Goal: Task Accomplishment & Management: Complete application form

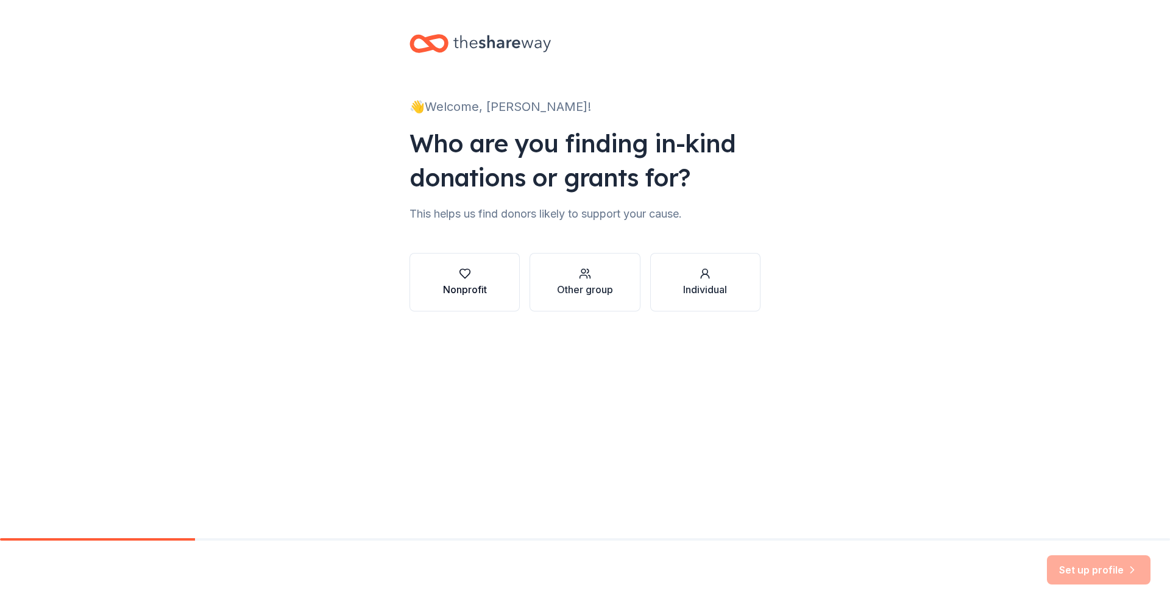
click at [475, 297] on button "Nonprofit" at bounding box center [465, 282] width 110 height 59
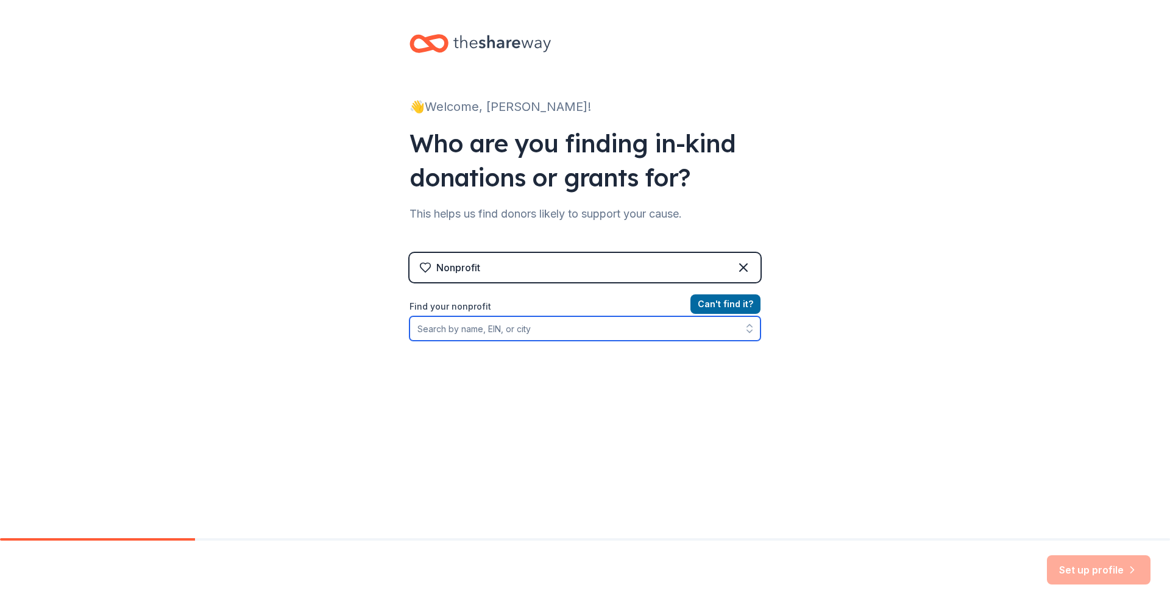
click at [524, 328] on input "Find your nonprofit" at bounding box center [585, 328] width 351 height 24
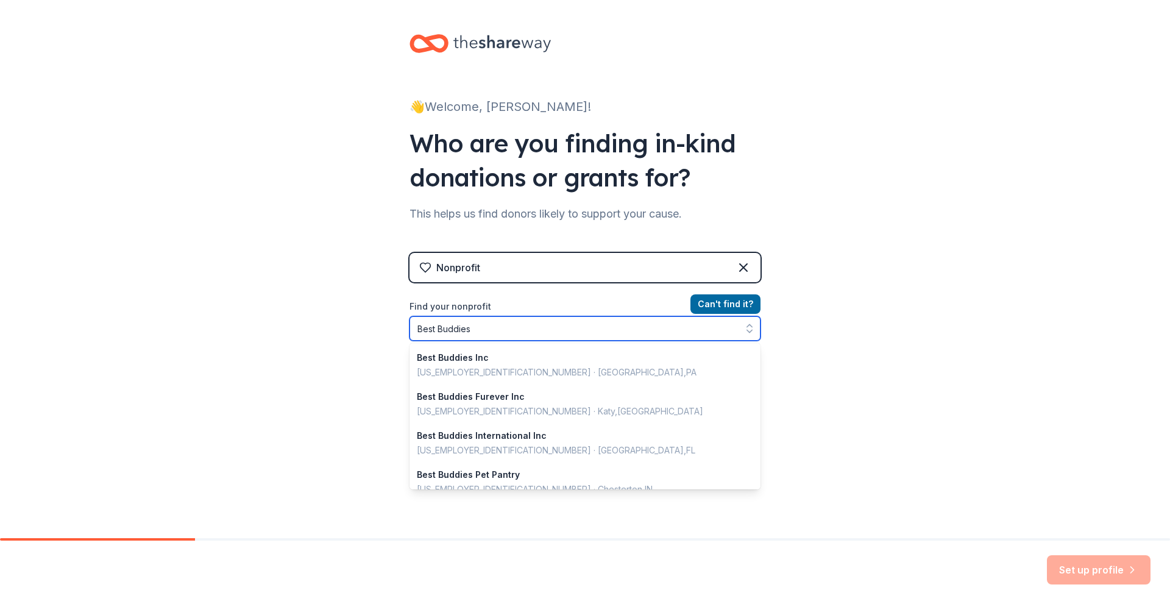
type input "Best Buddies"
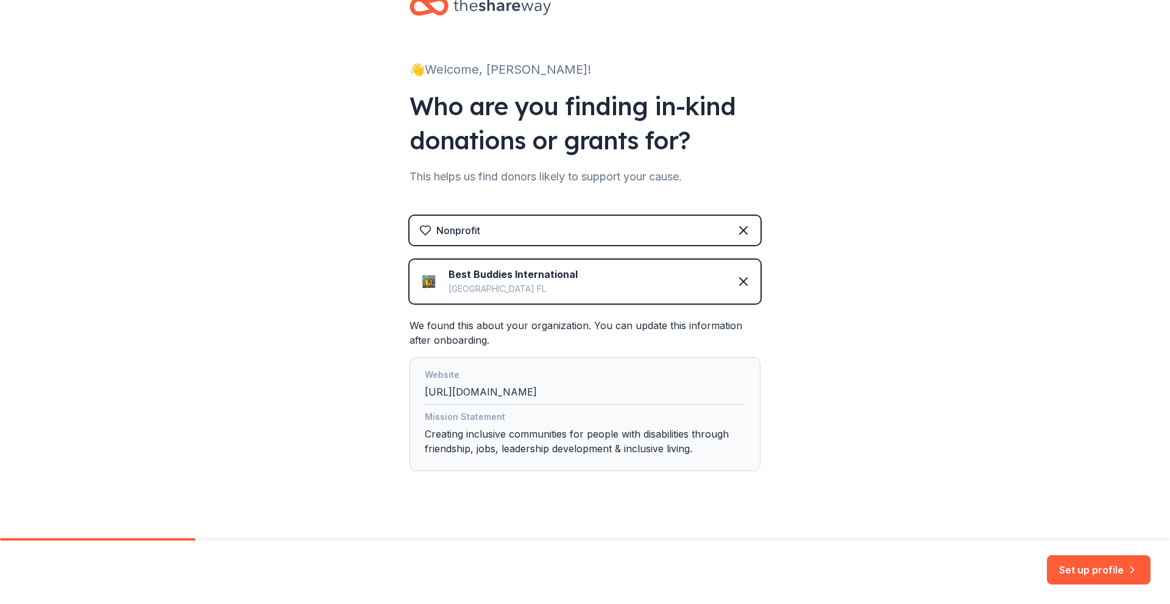
scroll to position [53, 0]
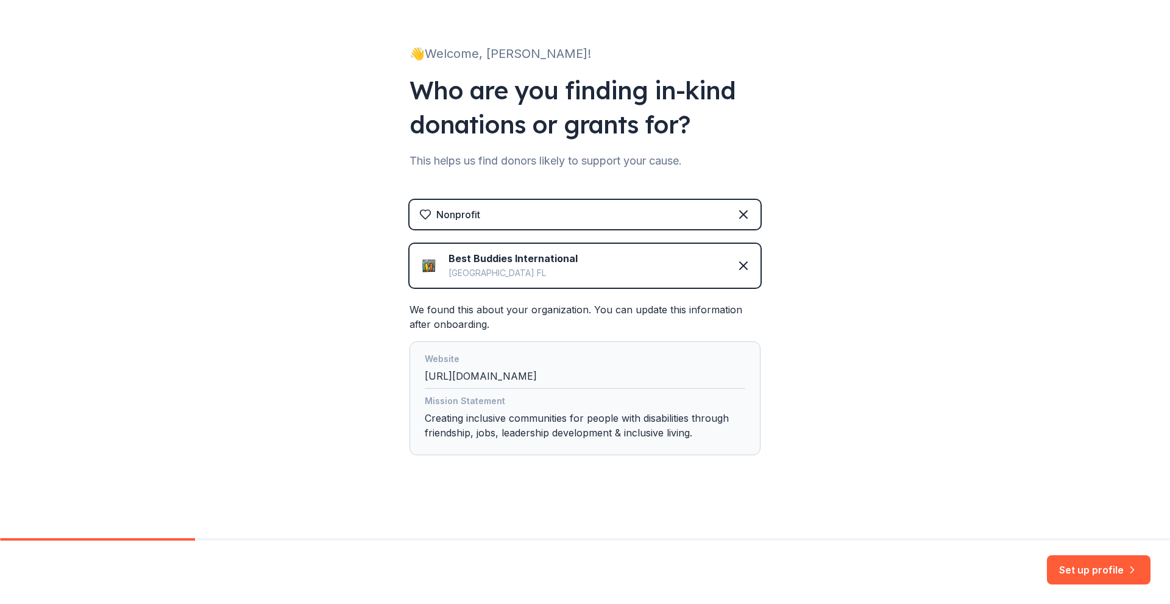
click at [618, 432] on div "Mission Statement Creating inclusive communities for people with disabilities t…" at bounding box center [585, 419] width 321 height 51
click at [625, 432] on div "Mission Statement Creating inclusive communities for people with disabilities t…" at bounding box center [585, 419] width 321 height 51
click at [1095, 561] on button "Set up profile" at bounding box center [1099, 569] width 104 height 29
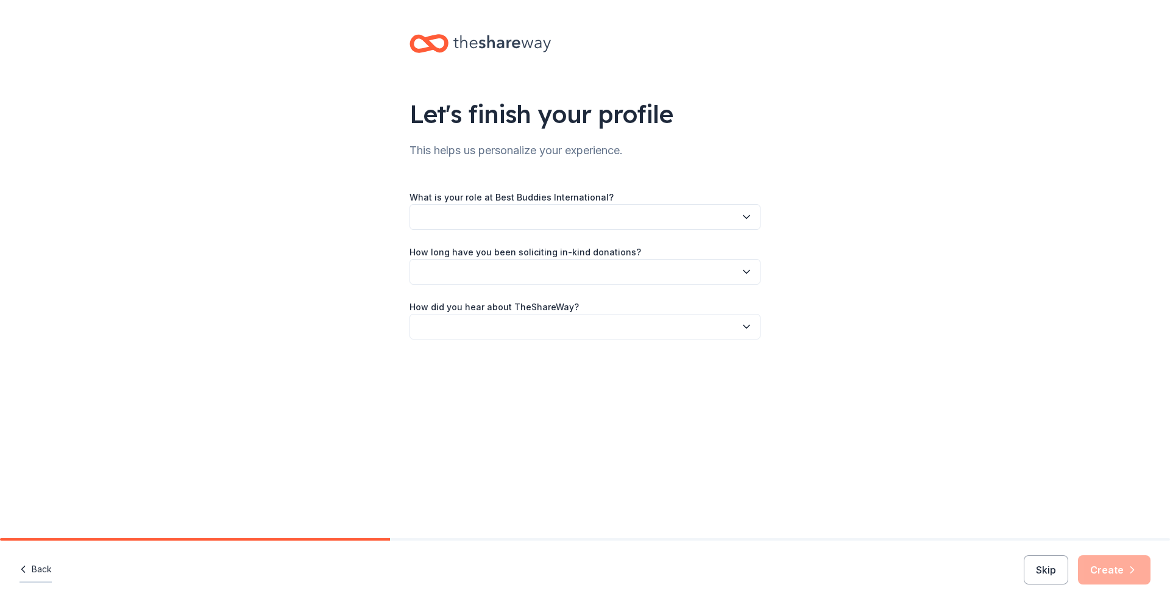
click at [29, 570] on icon "button" at bounding box center [23, 569] width 12 height 12
